Goal: Find specific page/section: Find specific page/section

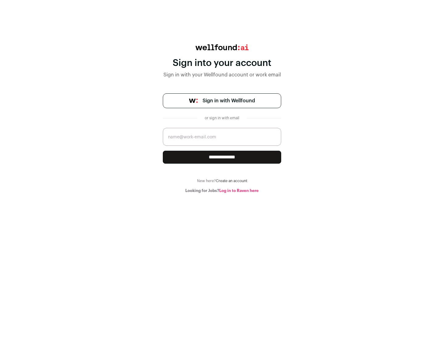
click at [229, 101] on span "Sign in with Wellfound" at bounding box center [229, 100] width 52 height 7
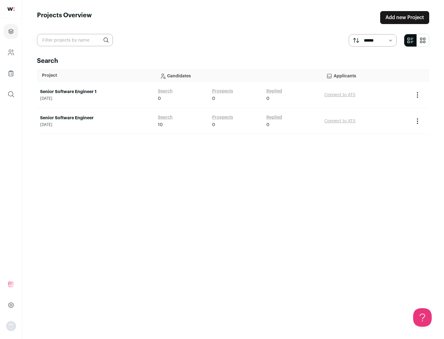
click at [96, 118] on link "Senior Software Engineer" at bounding box center [96, 118] width 112 height 6
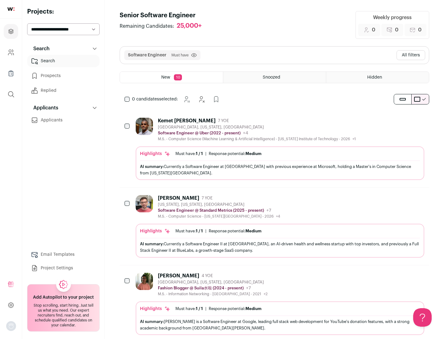
click at [275, 149] on div "Highlights Must have: 1 / 1 How many must haves have been fulfilled? | Response…" at bounding box center [280, 164] width 289 height 34
